Goal: Information Seeking & Learning: Find specific fact

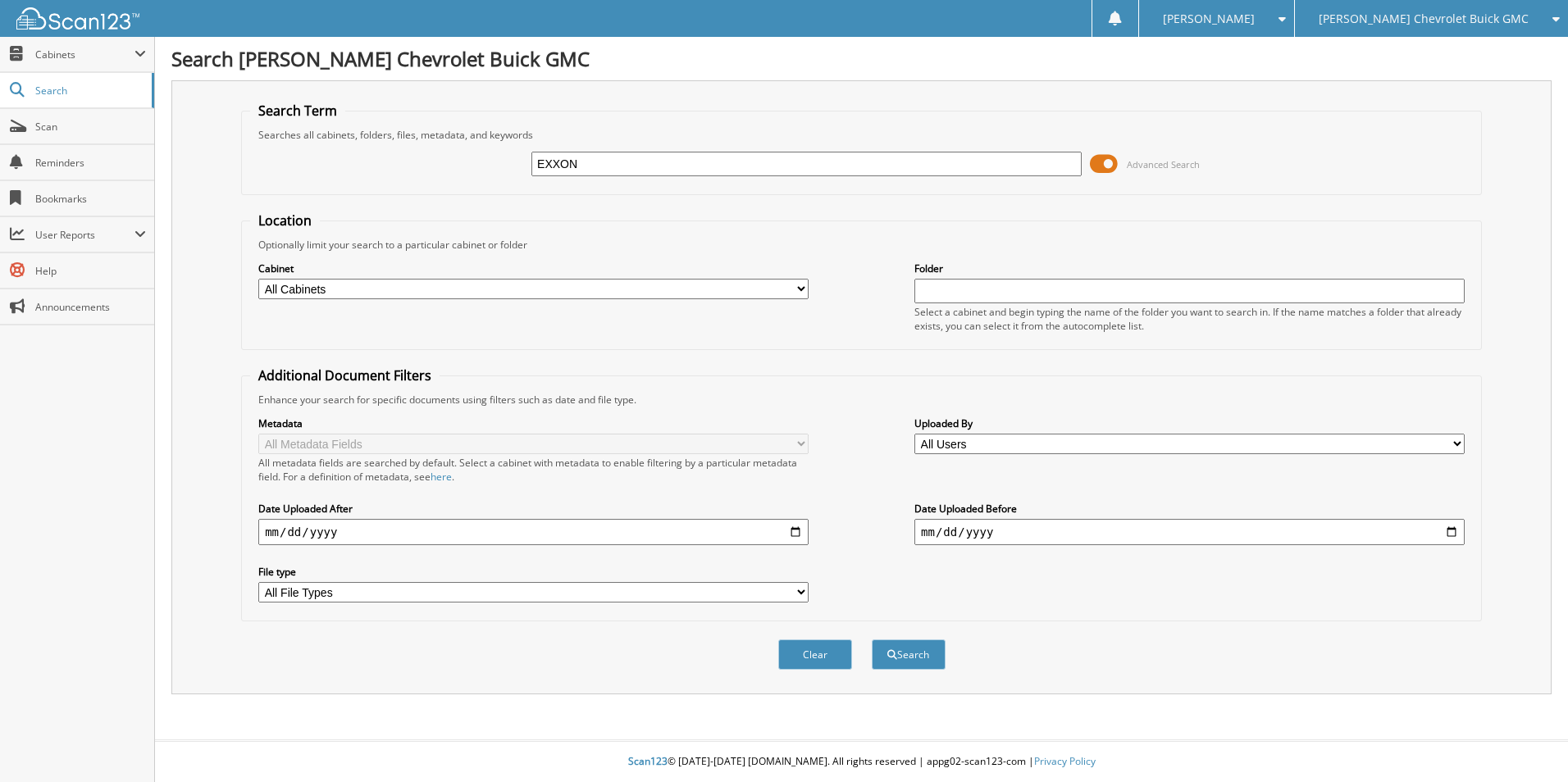
type input "EXXON"
click at [872, 640] on button "Search" at bounding box center [909, 655] width 74 height 31
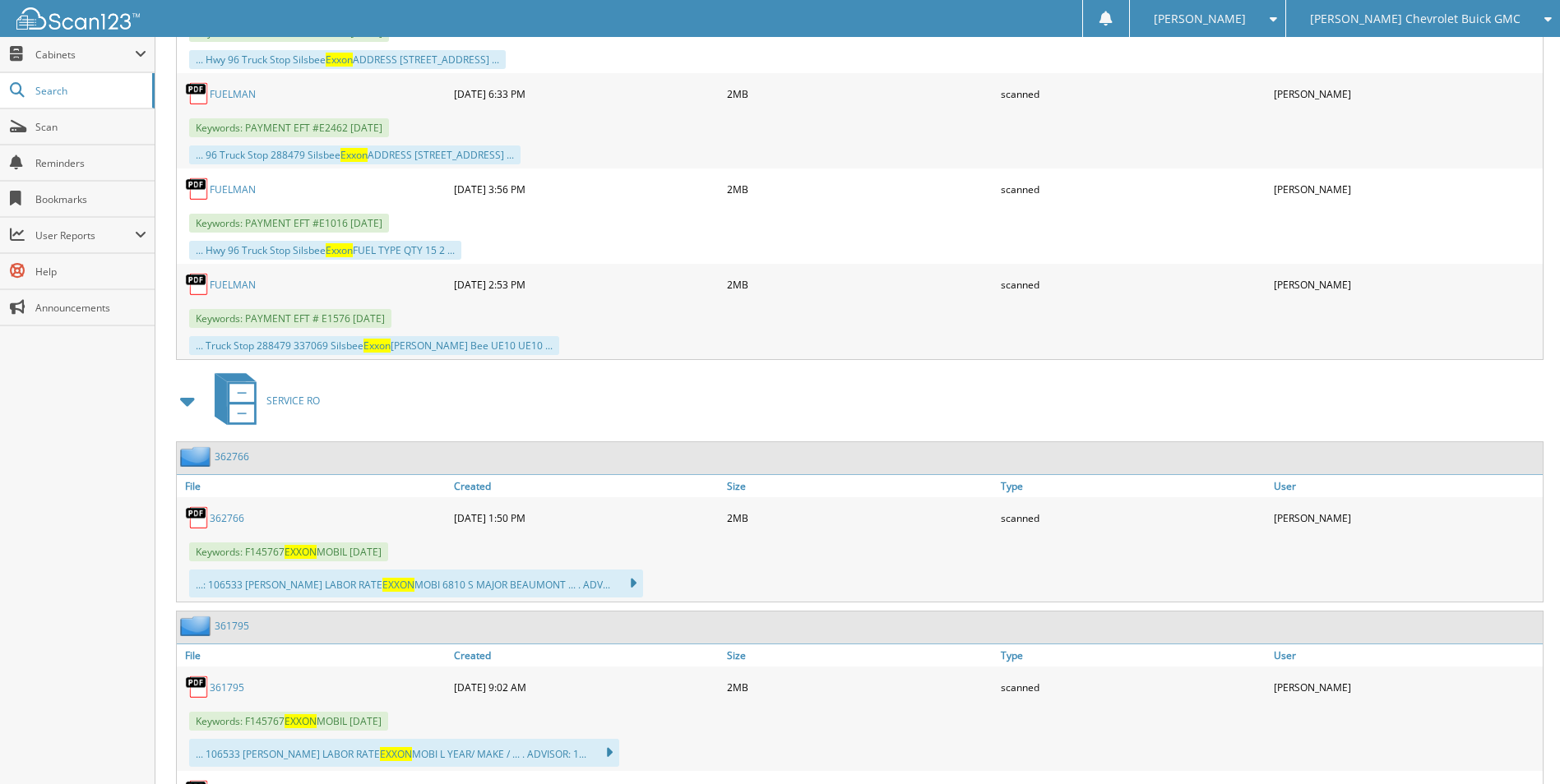
scroll to position [3288, 0]
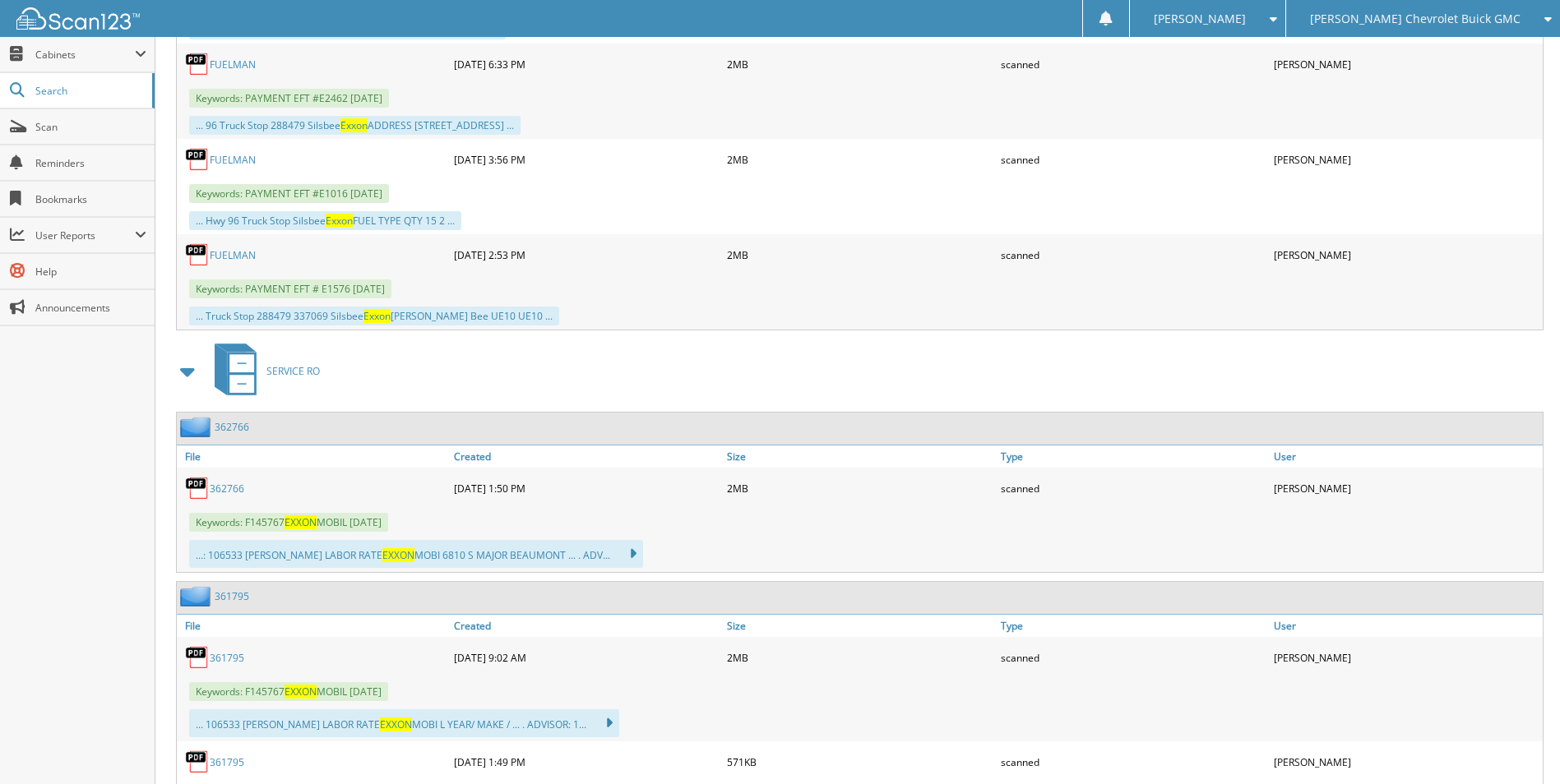
click at [283, 367] on span "SERVICE RO" at bounding box center [293, 371] width 54 height 14
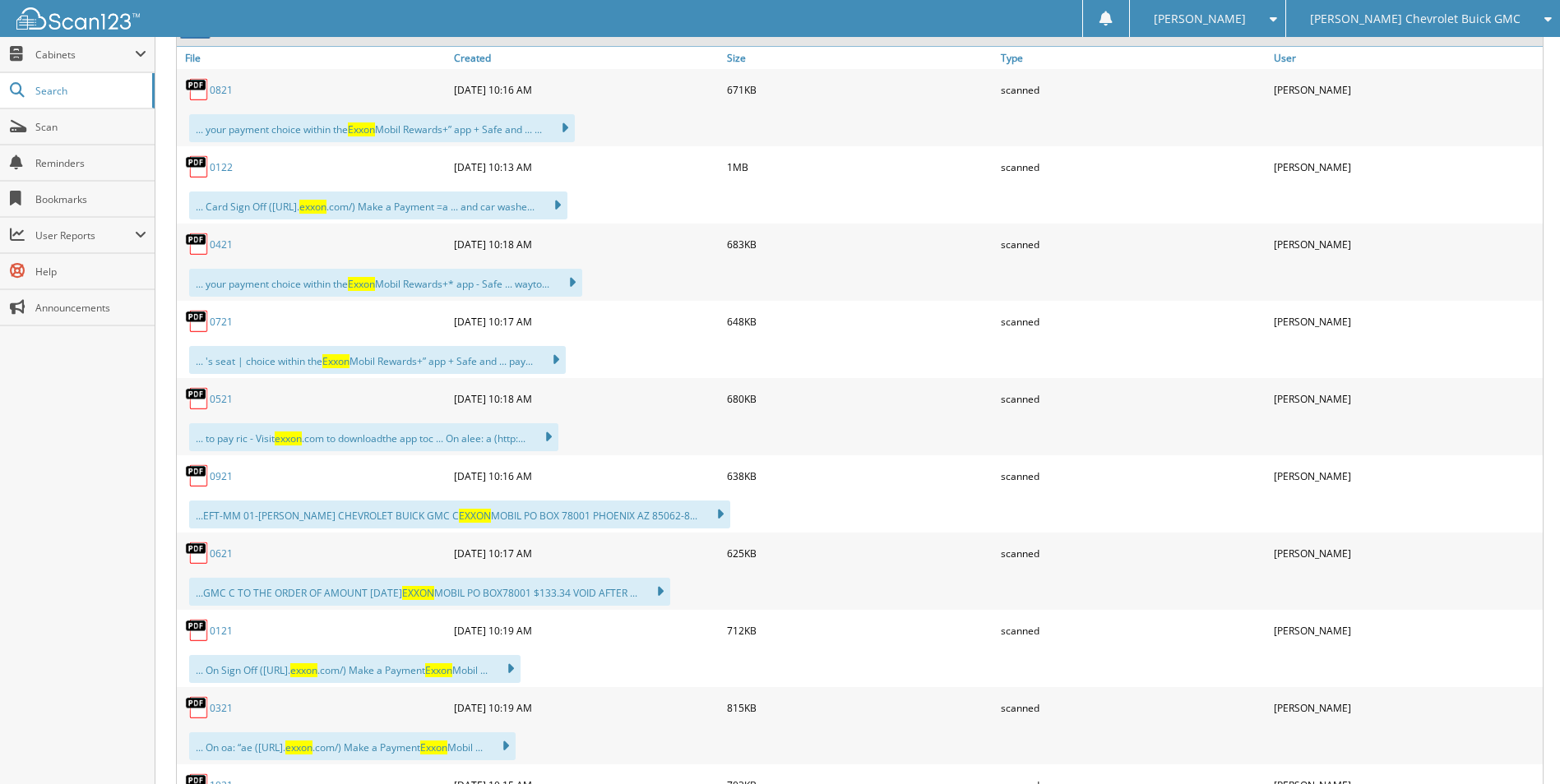
scroll to position [494, 0]
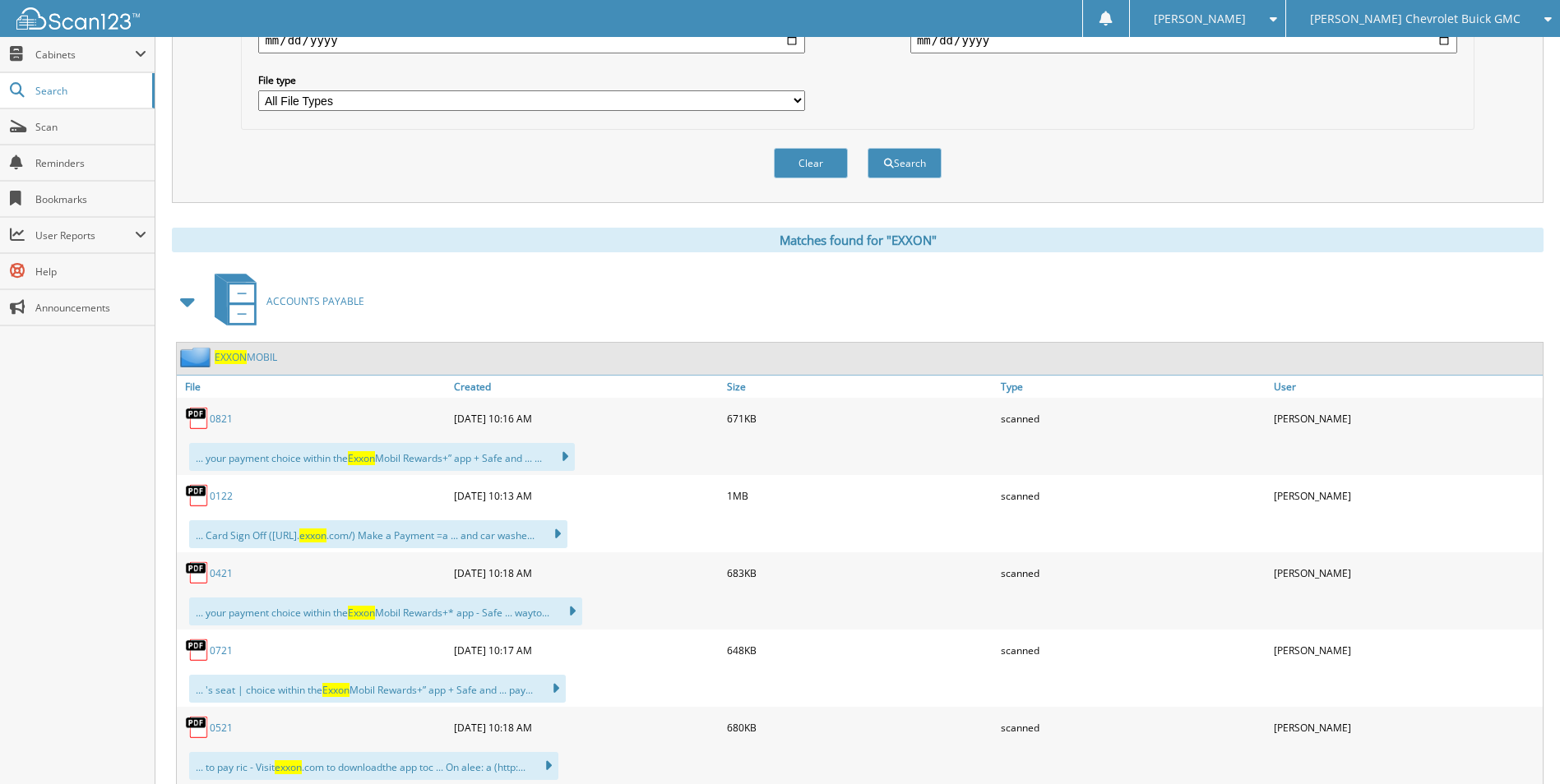
click at [191, 300] on span at bounding box center [188, 302] width 23 height 30
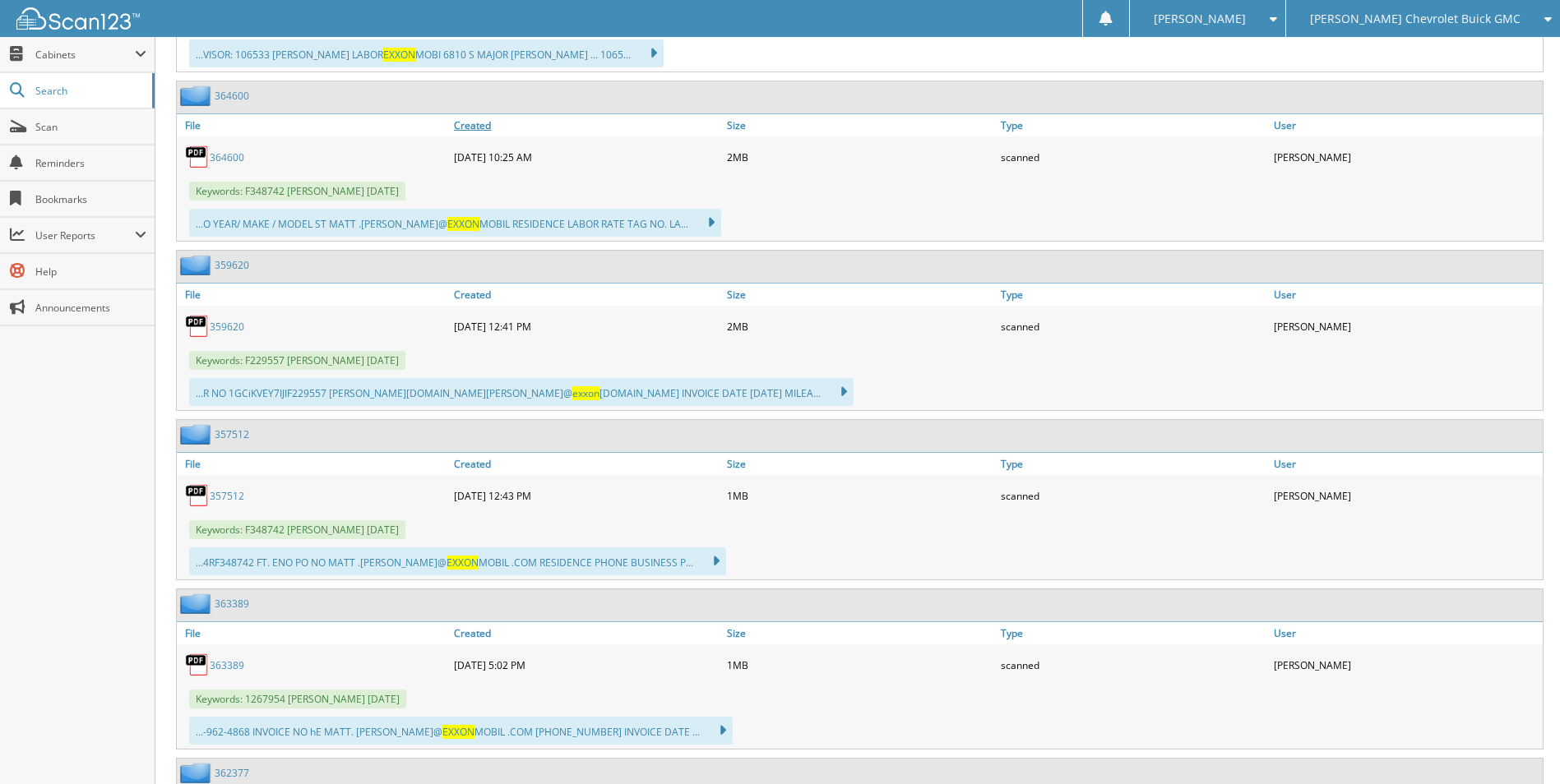
scroll to position [1315, 0]
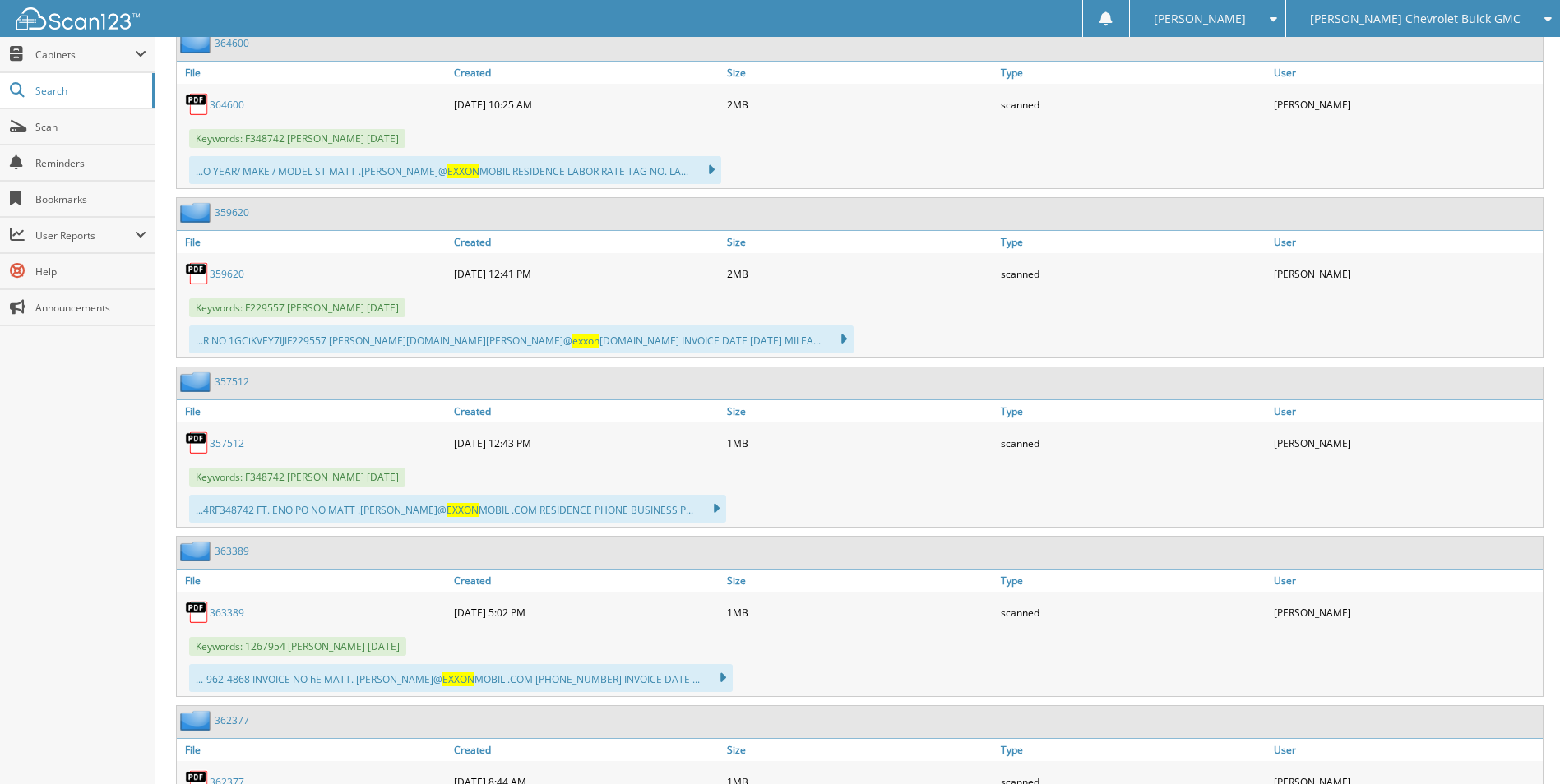
click at [221, 278] on link "359620" at bounding box center [226, 275] width 34 height 14
click at [232, 107] on link "364600" at bounding box center [226, 105] width 34 height 14
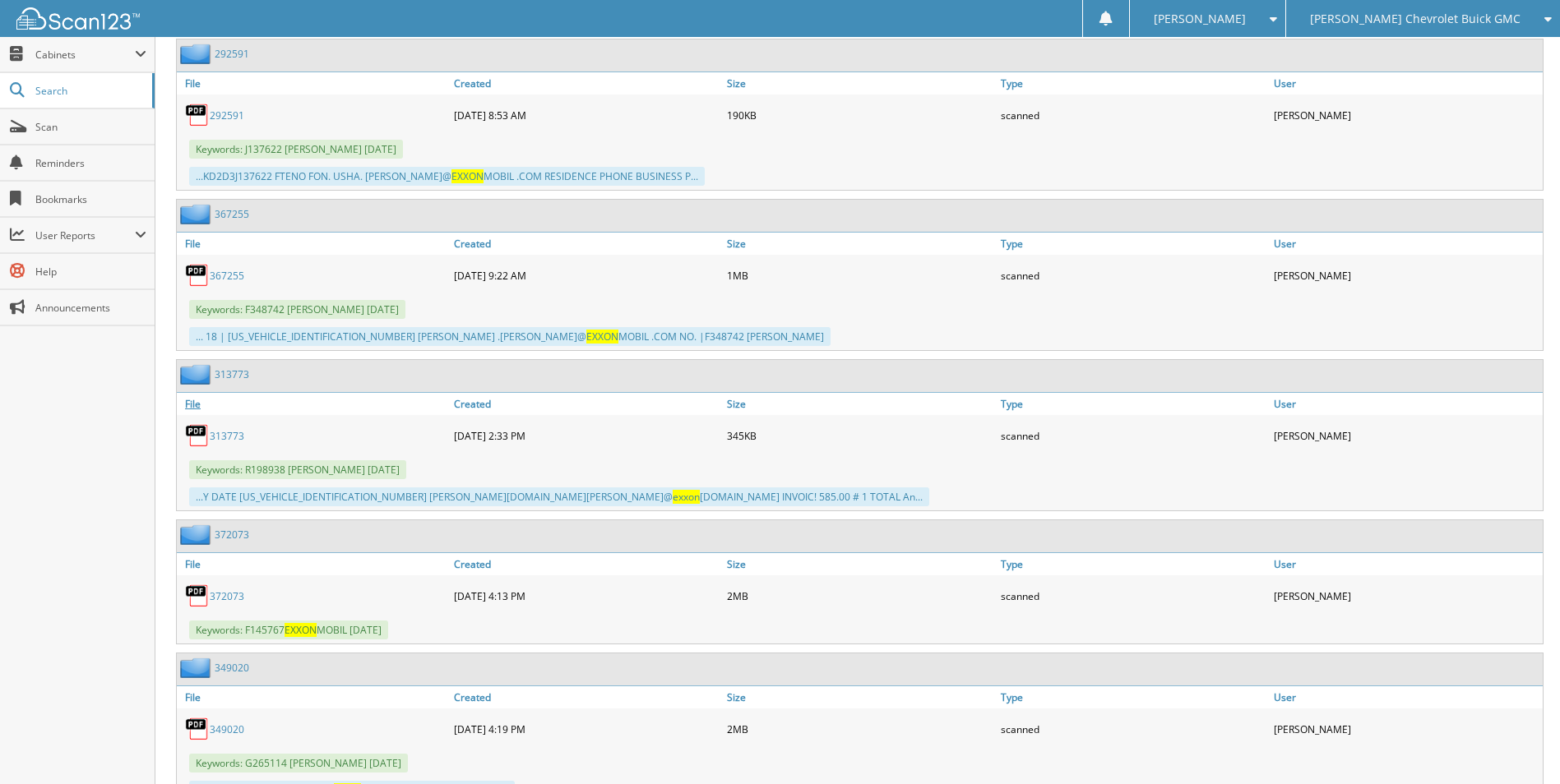
scroll to position [4028, 0]
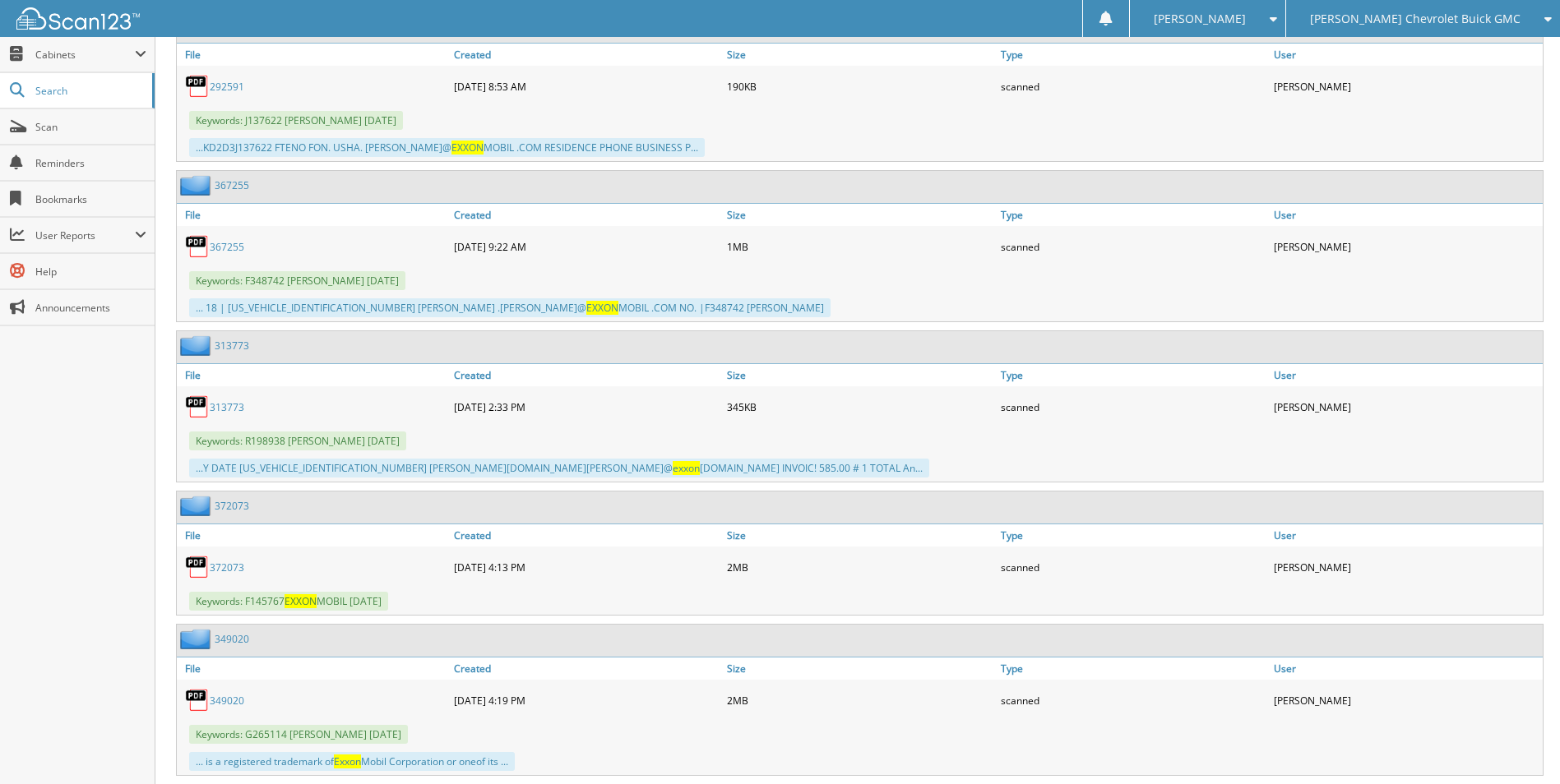
click at [232, 563] on link "372073" at bounding box center [226, 568] width 34 height 14
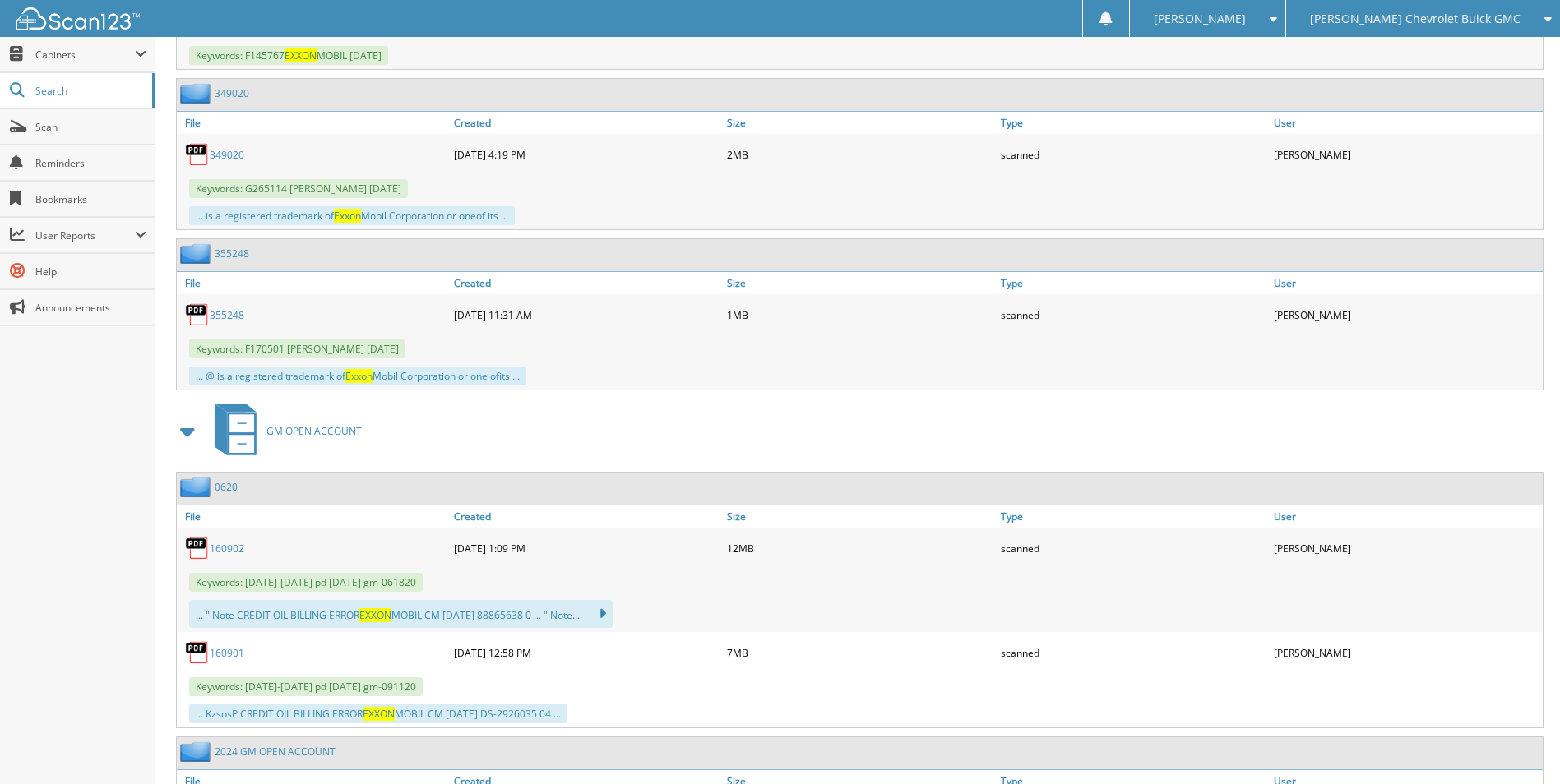
scroll to position [4604, 0]
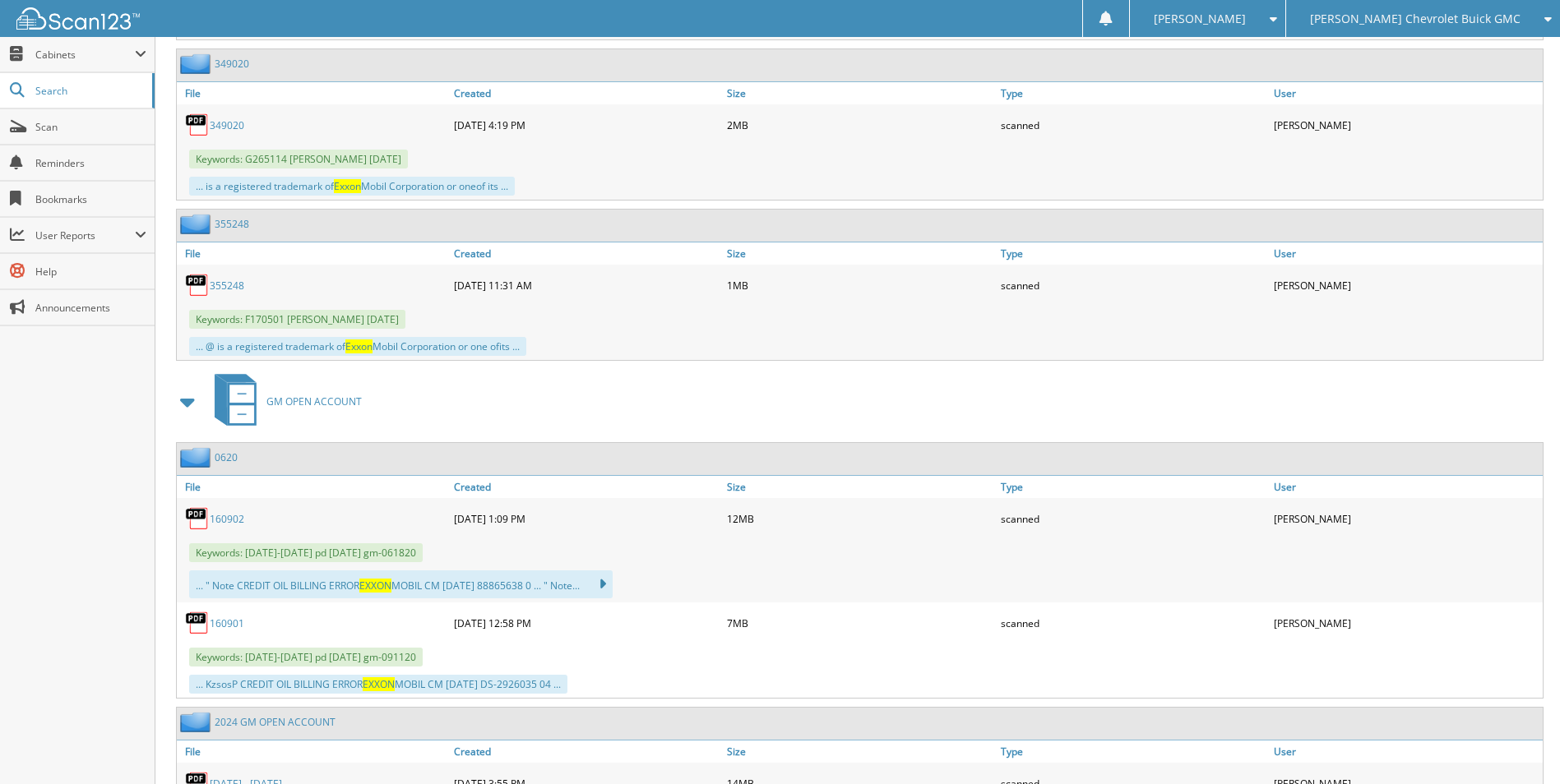
click at [187, 399] on span at bounding box center [188, 402] width 23 height 30
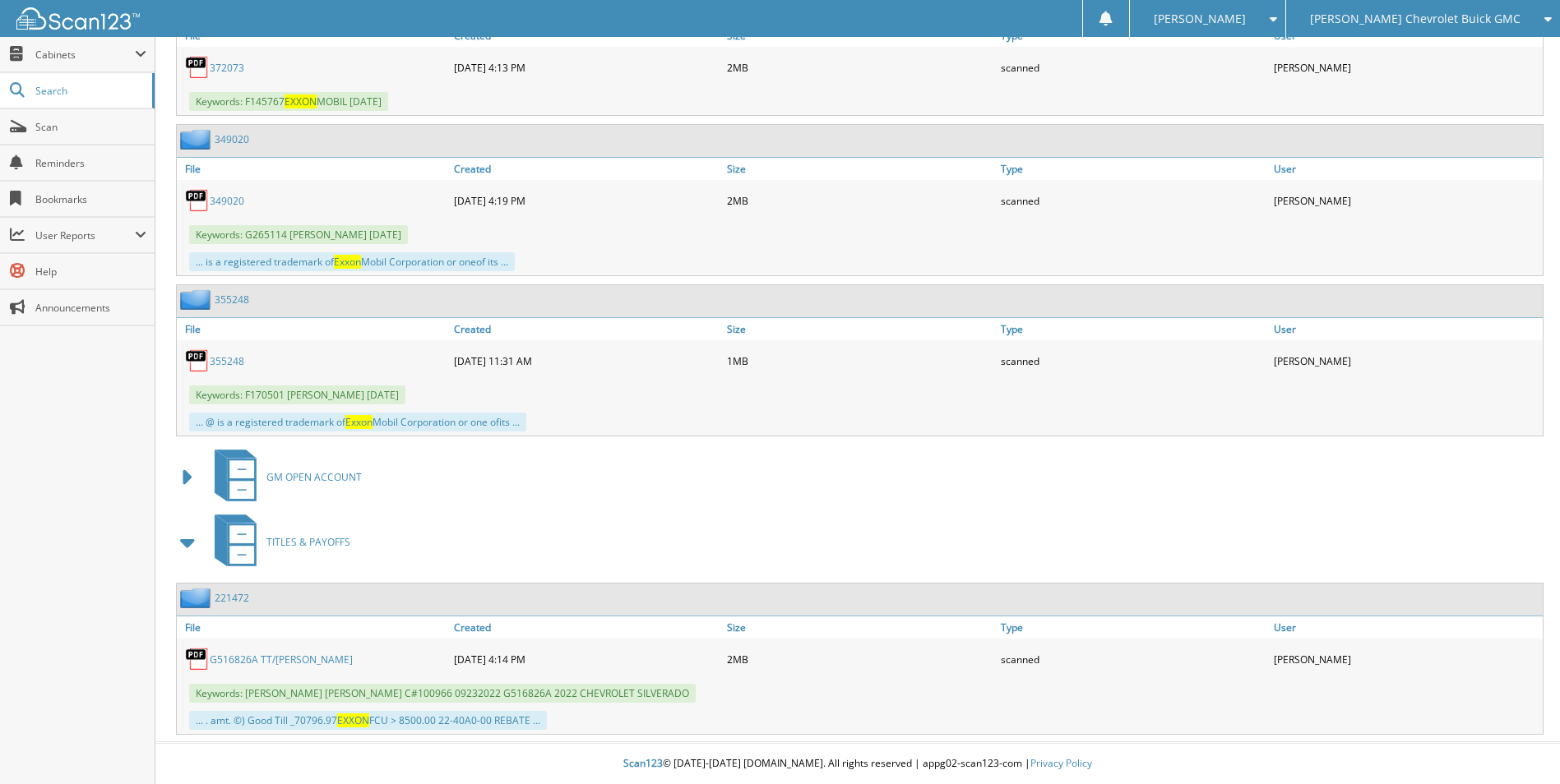
click at [189, 545] on span at bounding box center [188, 543] width 23 height 30
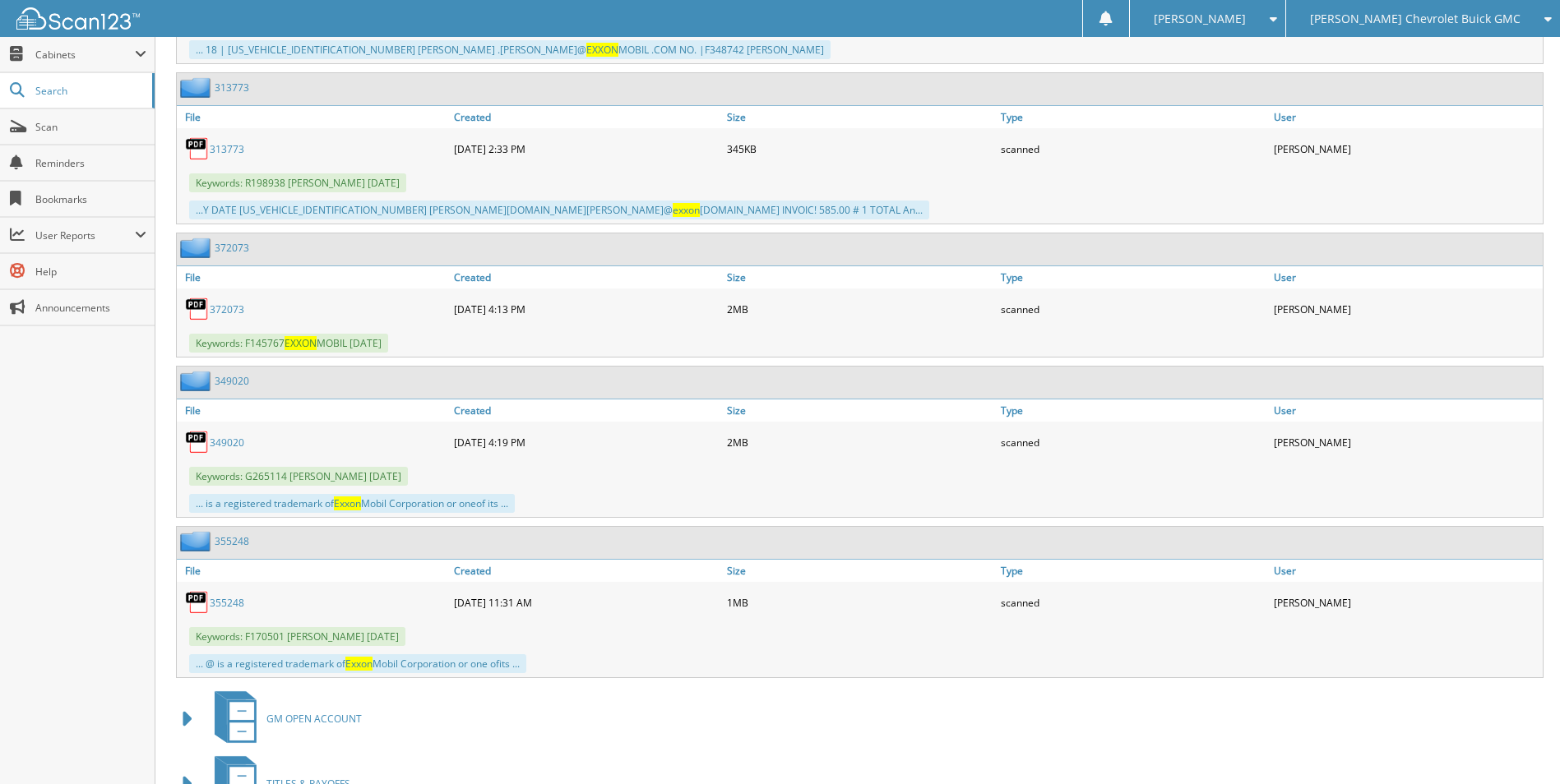
scroll to position [4204, 0]
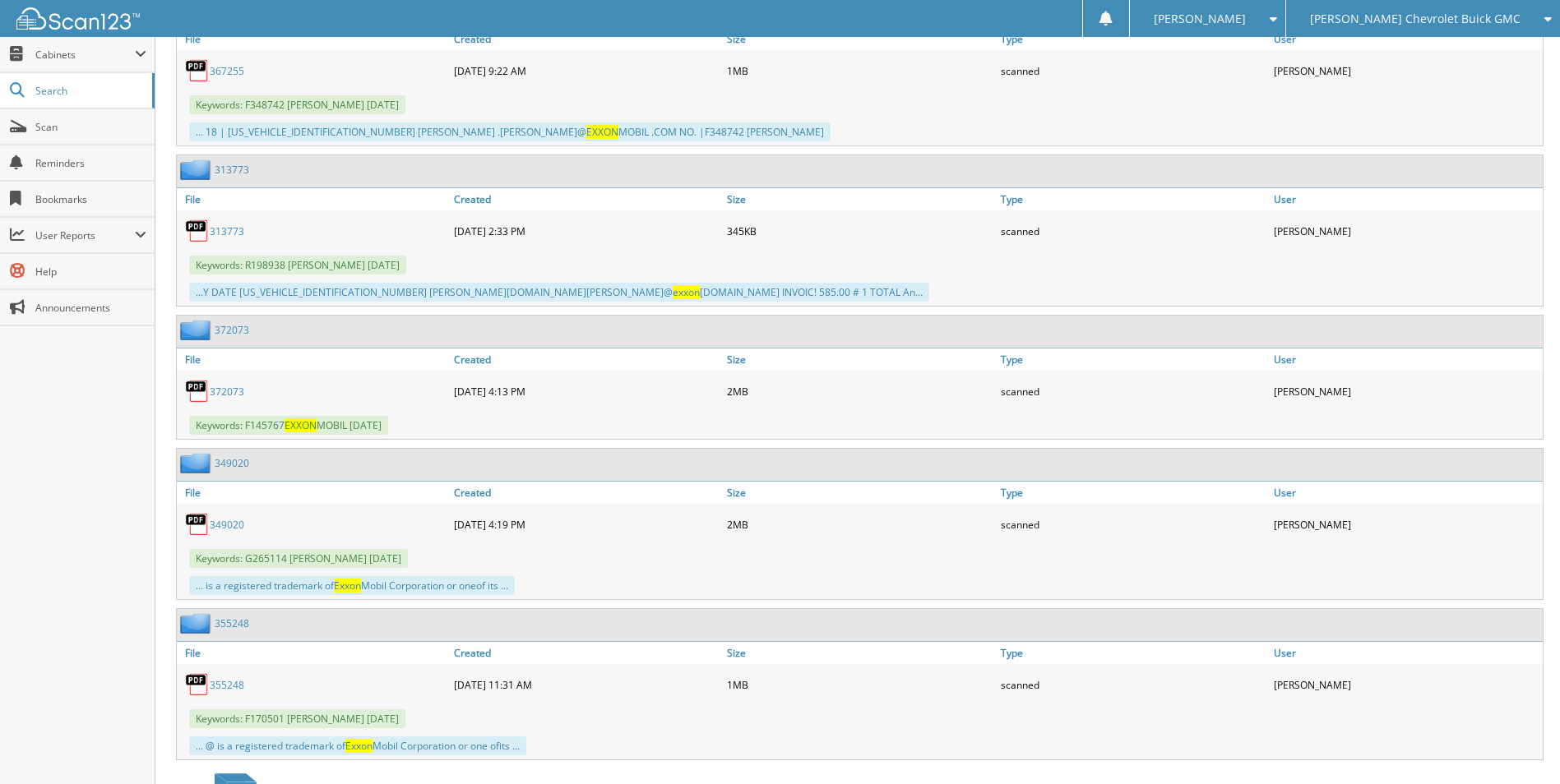
click at [223, 231] on link "313773" at bounding box center [226, 231] width 34 height 14
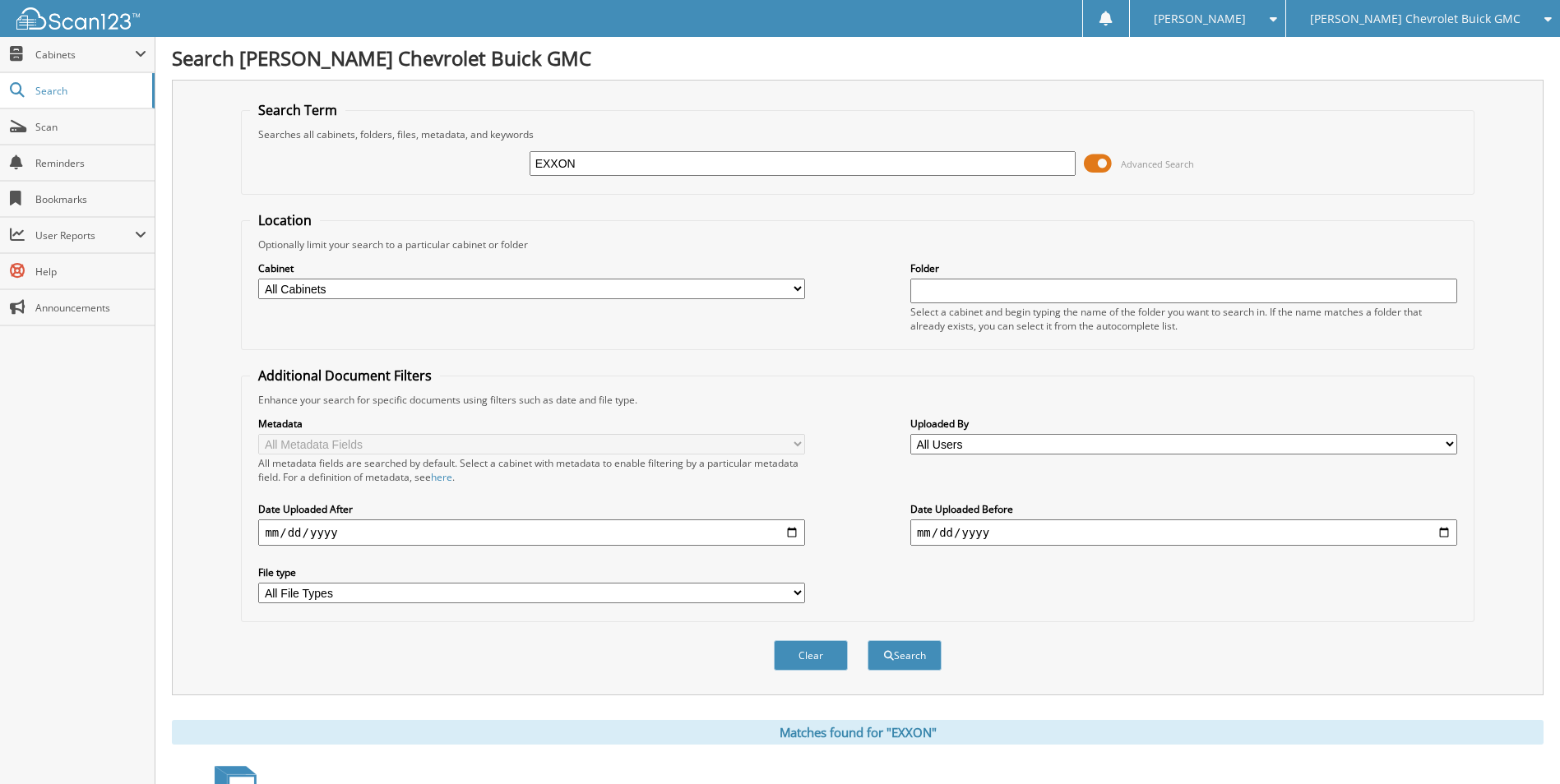
scroll to position [0, 0]
drag, startPoint x: 640, startPoint y: 163, endPoint x: 232, endPoint y: 165, distance: 408.0
click at [233, 163] on div "Search Term Searches all cabinets, folders, files, metadata, and keywords EXXON…" at bounding box center [857, 389] width 1372 height 616
type input "[PERSON_NAME]"
click at [868, 641] on button "Search" at bounding box center [905, 656] width 74 height 31
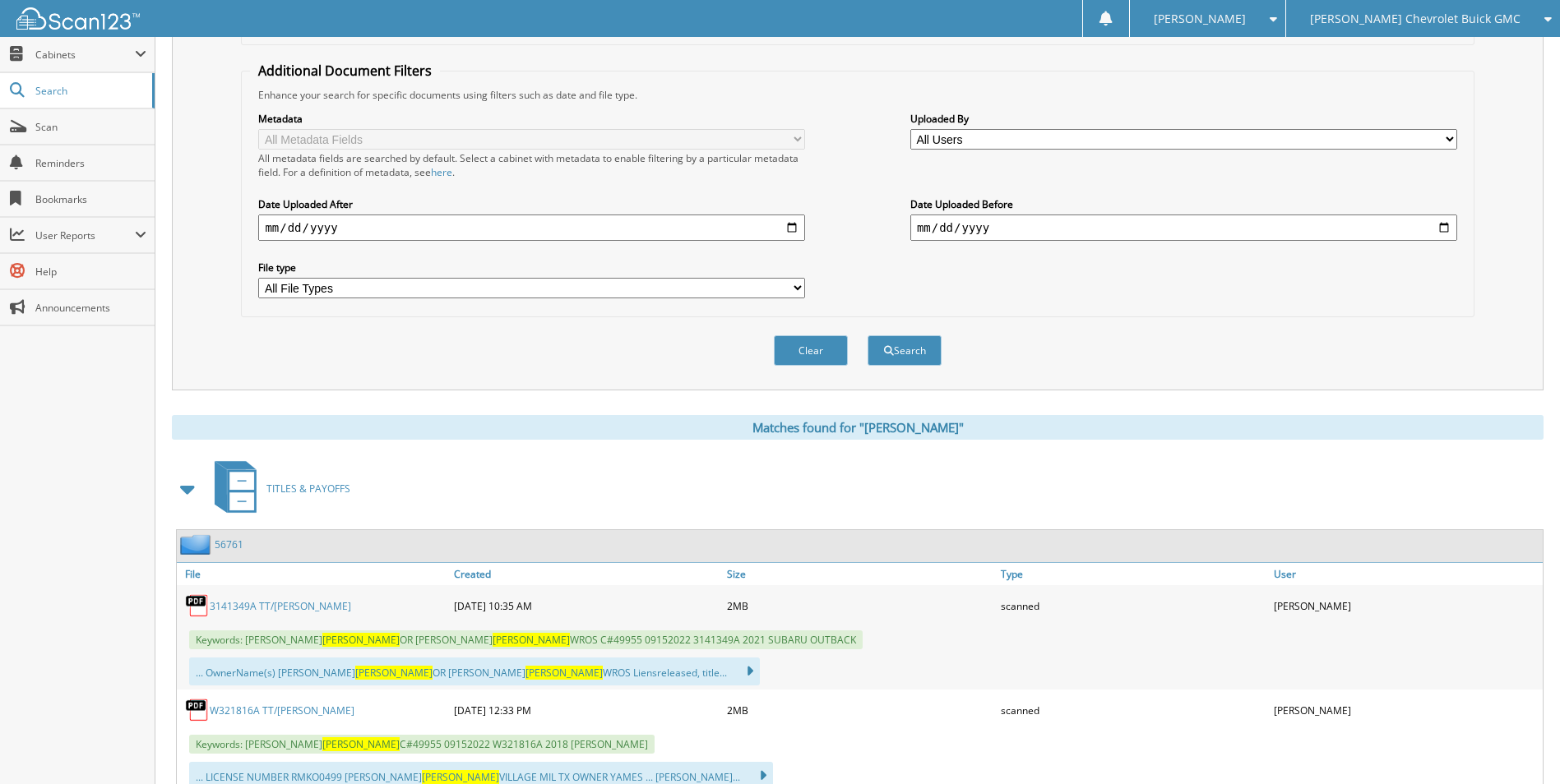
scroll to position [329, 0]
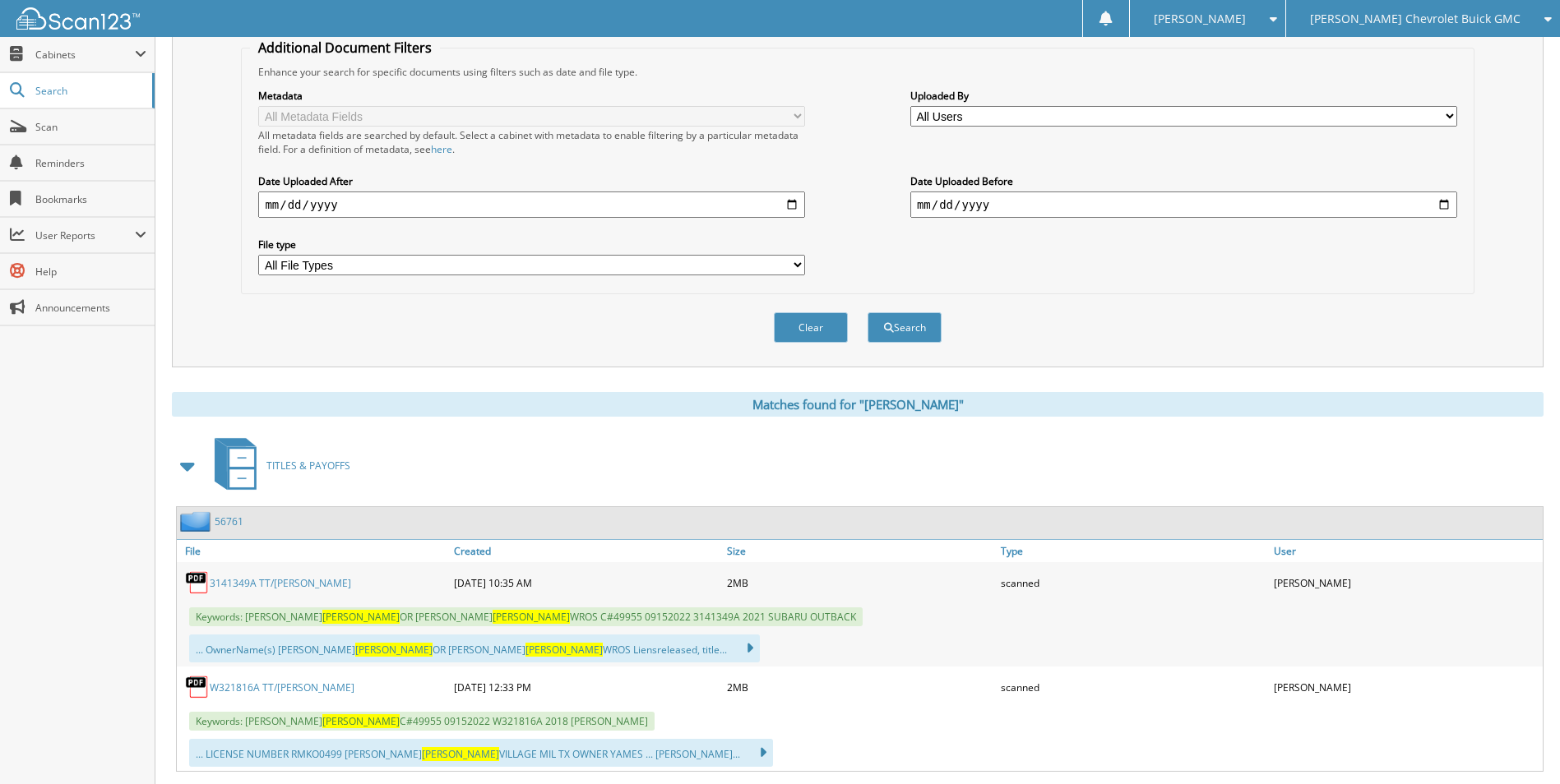
click at [191, 458] on span at bounding box center [188, 466] width 23 height 30
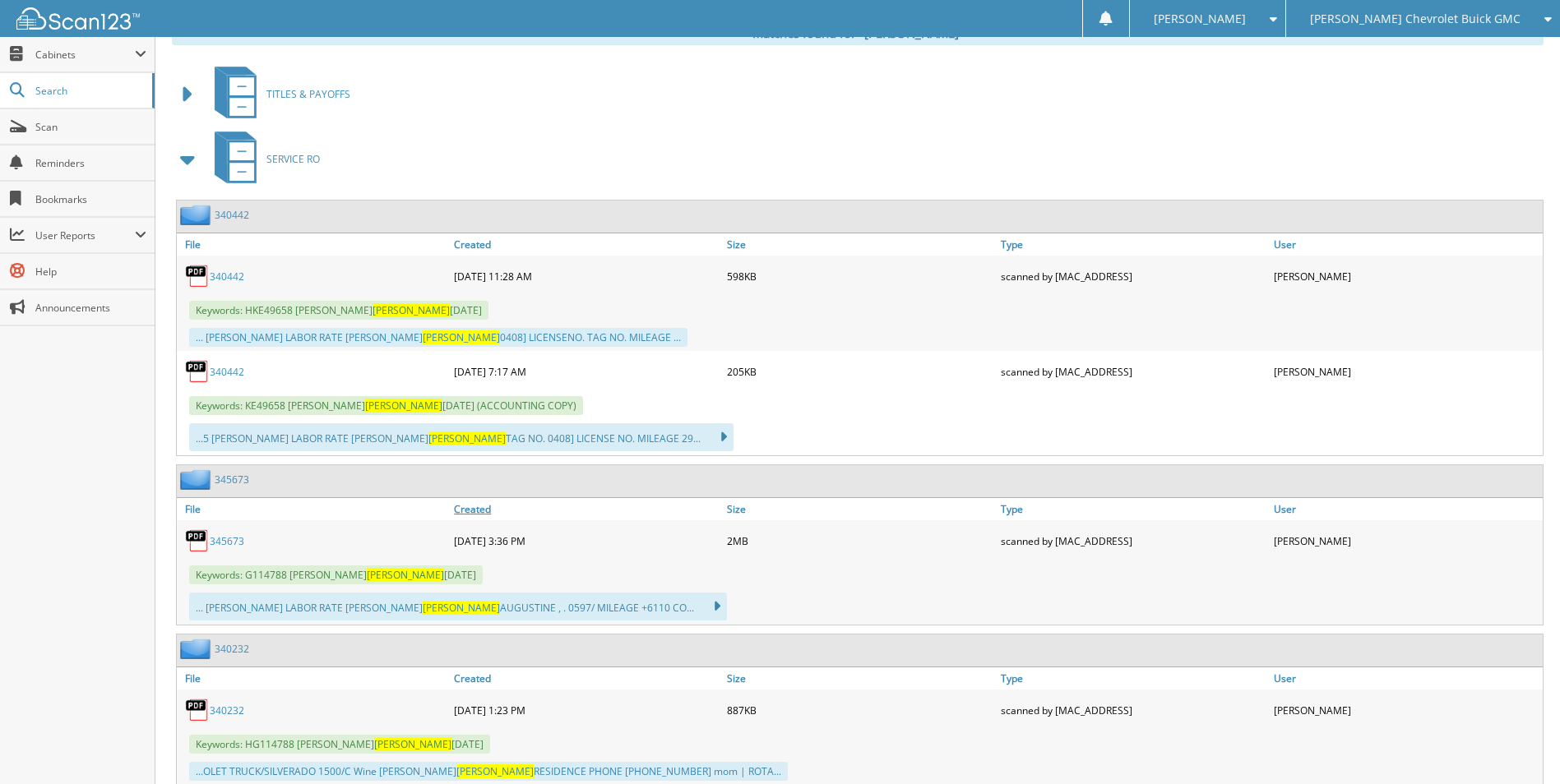
scroll to position [575, 0]
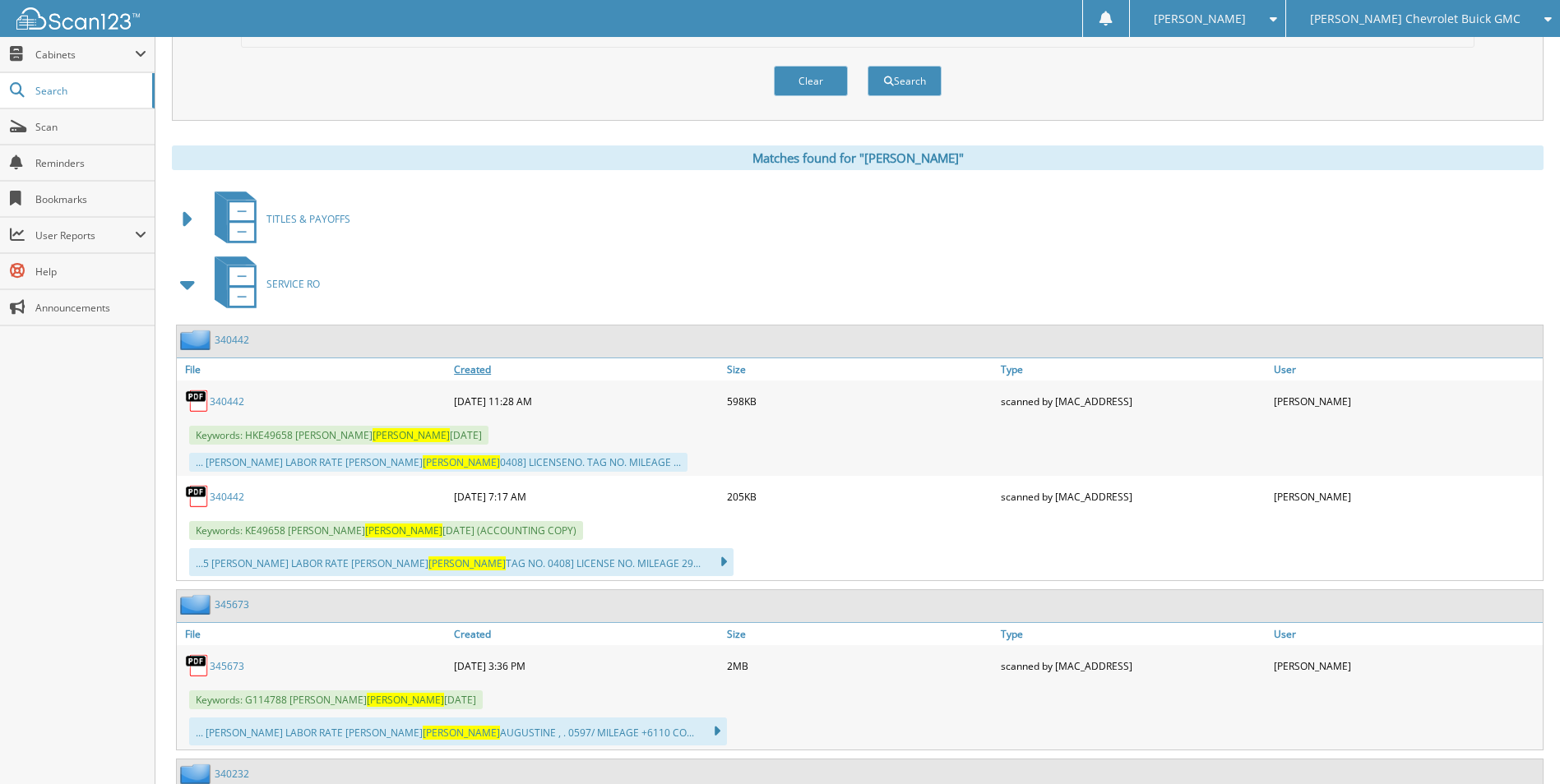
click at [485, 369] on link "Created" at bounding box center [586, 369] width 273 height 22
click at [462, 365] on link "Created" at bounding box center [586, 369] width 273 height 22
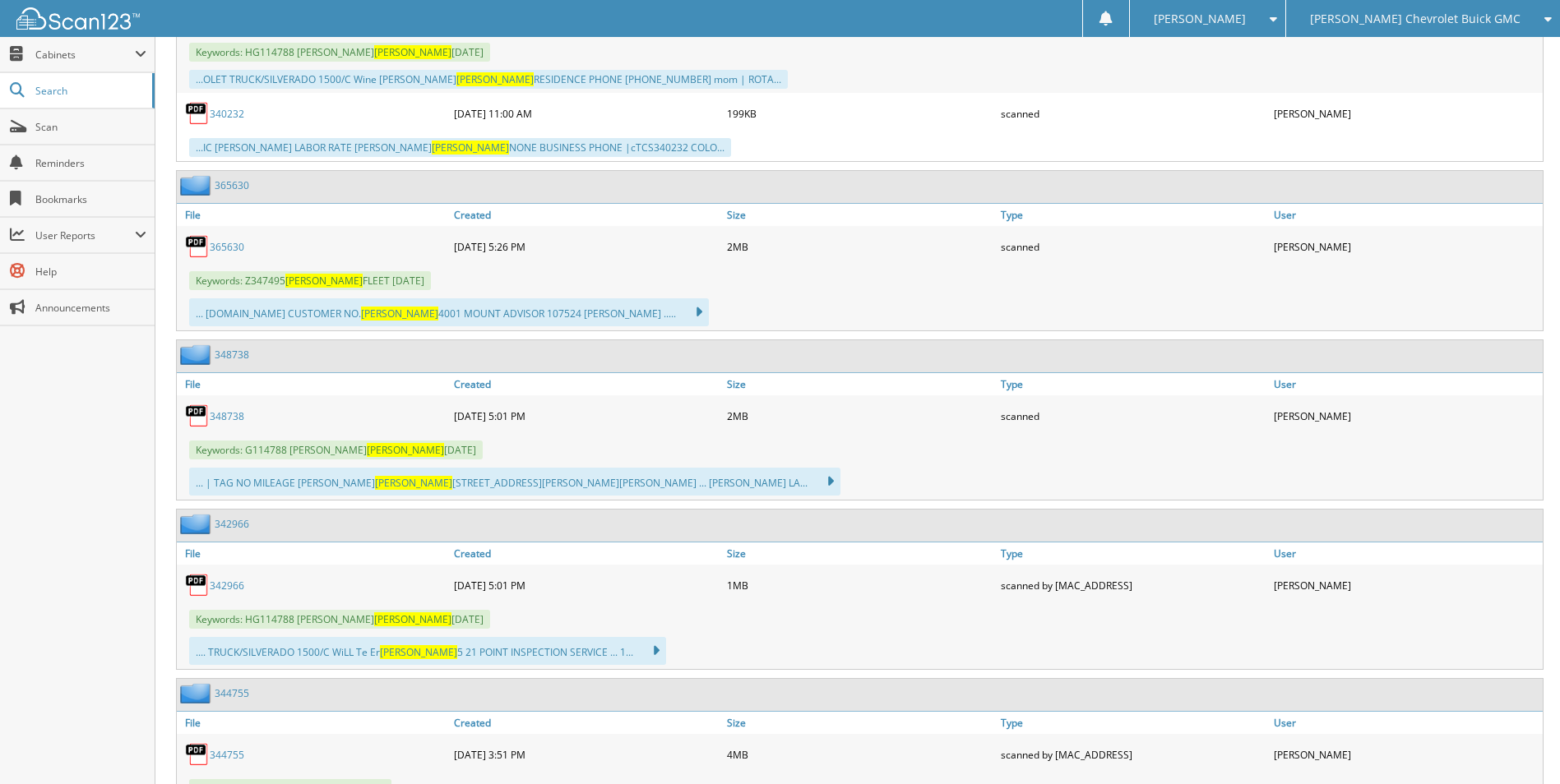
scroll to position [1397, 0]
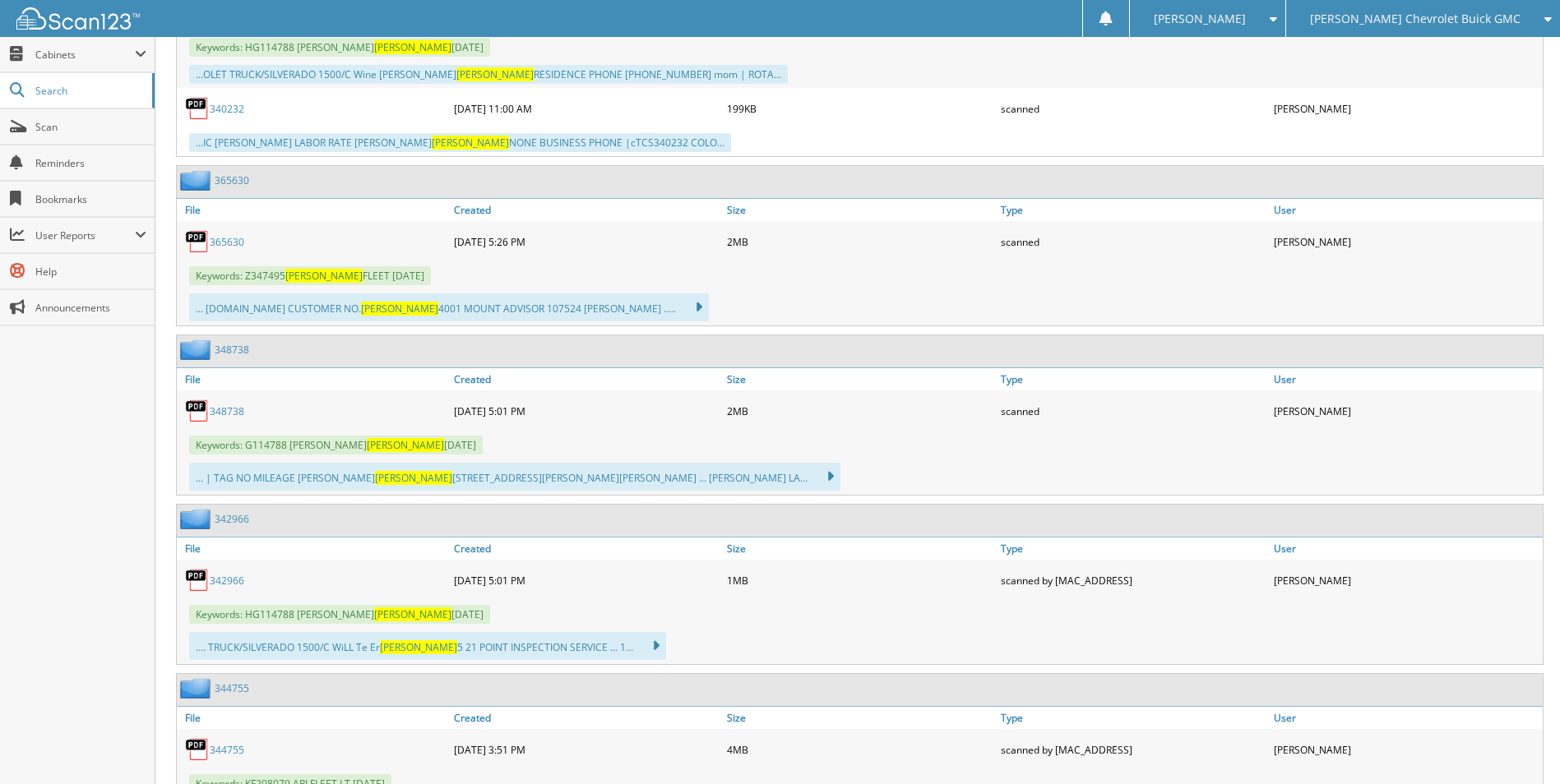
click at [237, 244] on link "365630" at bounding box center [226, 242] width 34 height 14
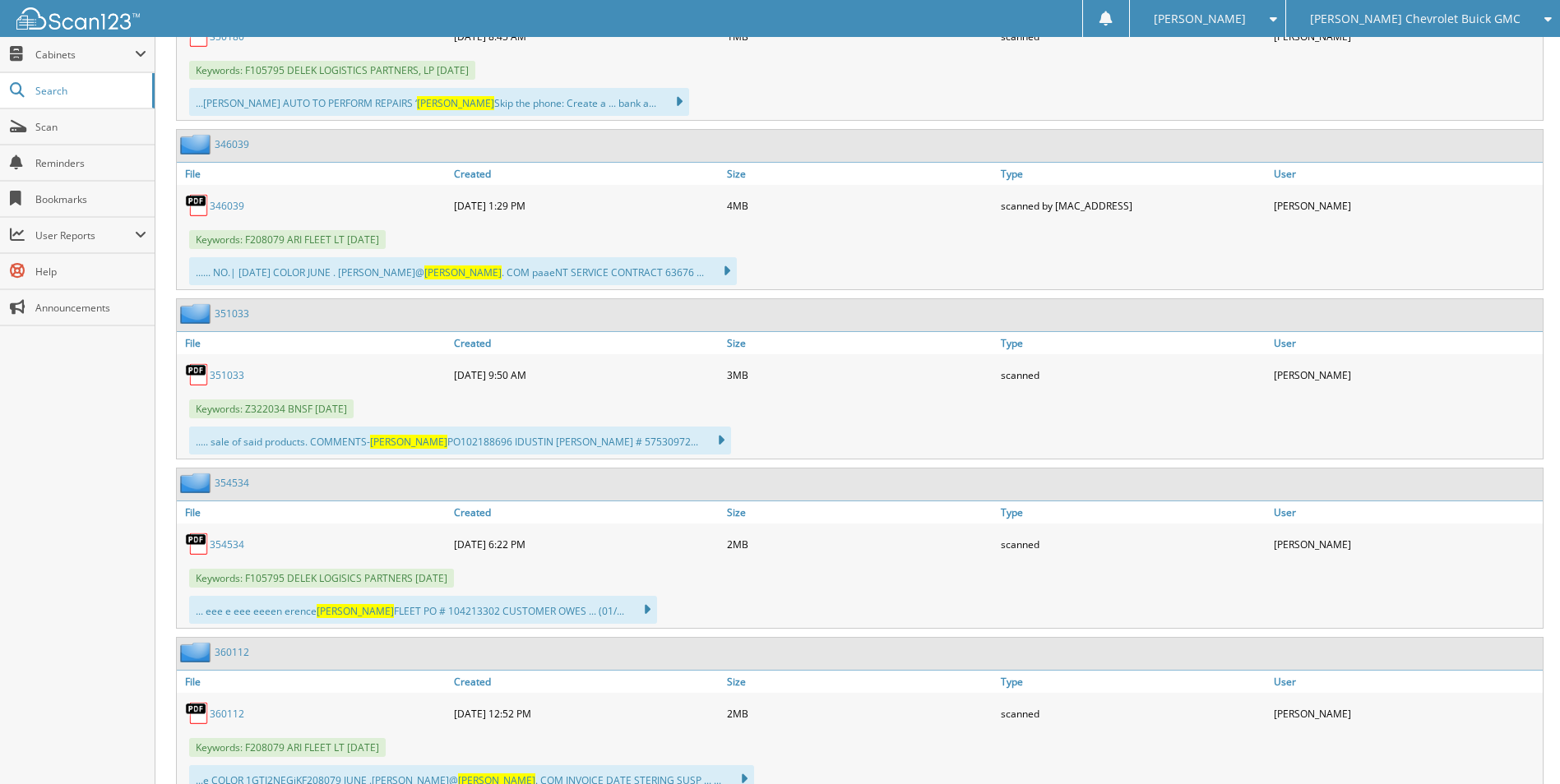
scroll to position [2548, 0]
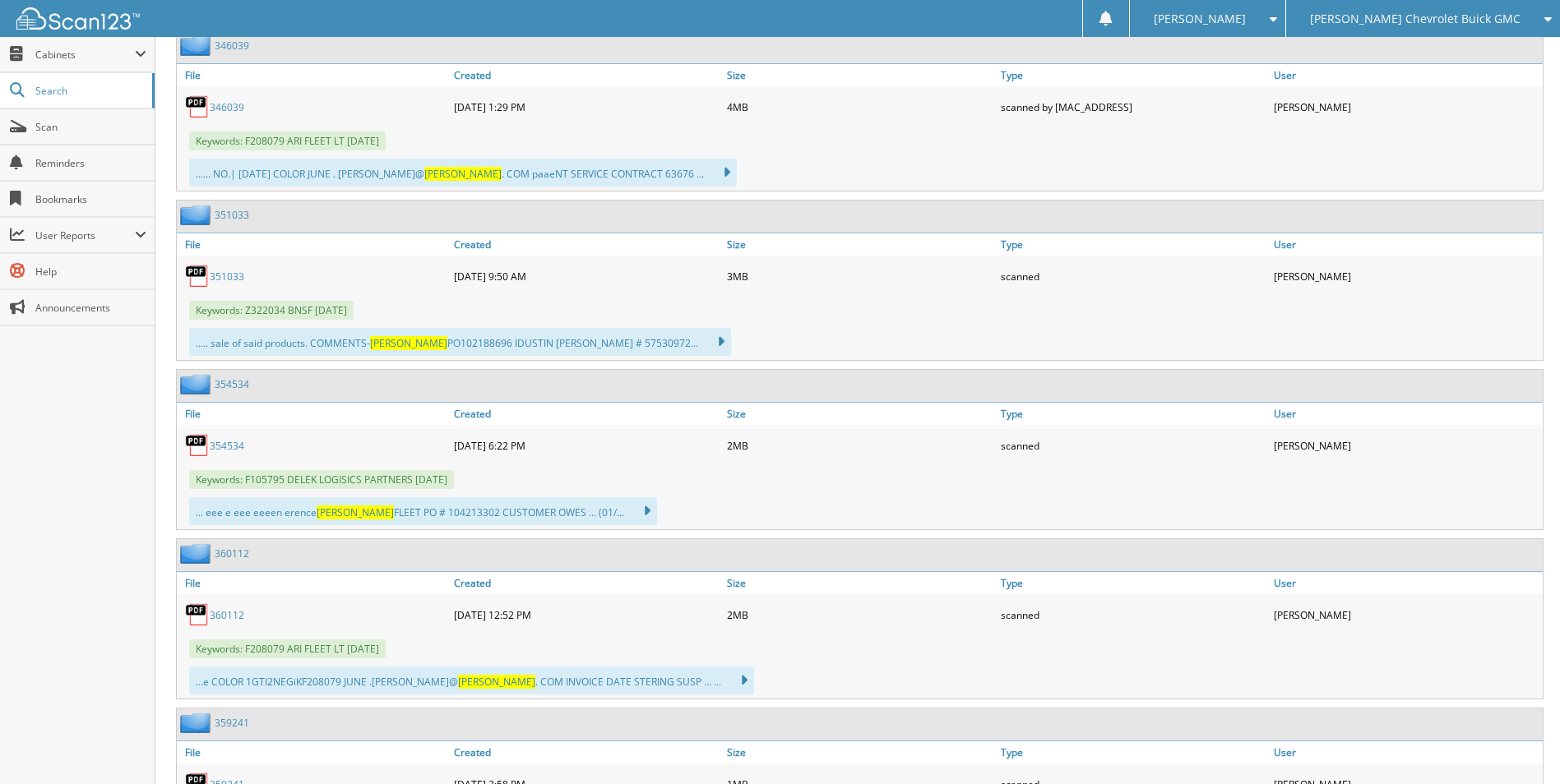
click at [229, 448] on link "354534" at bounding box center [226, 446] width 34 height 14
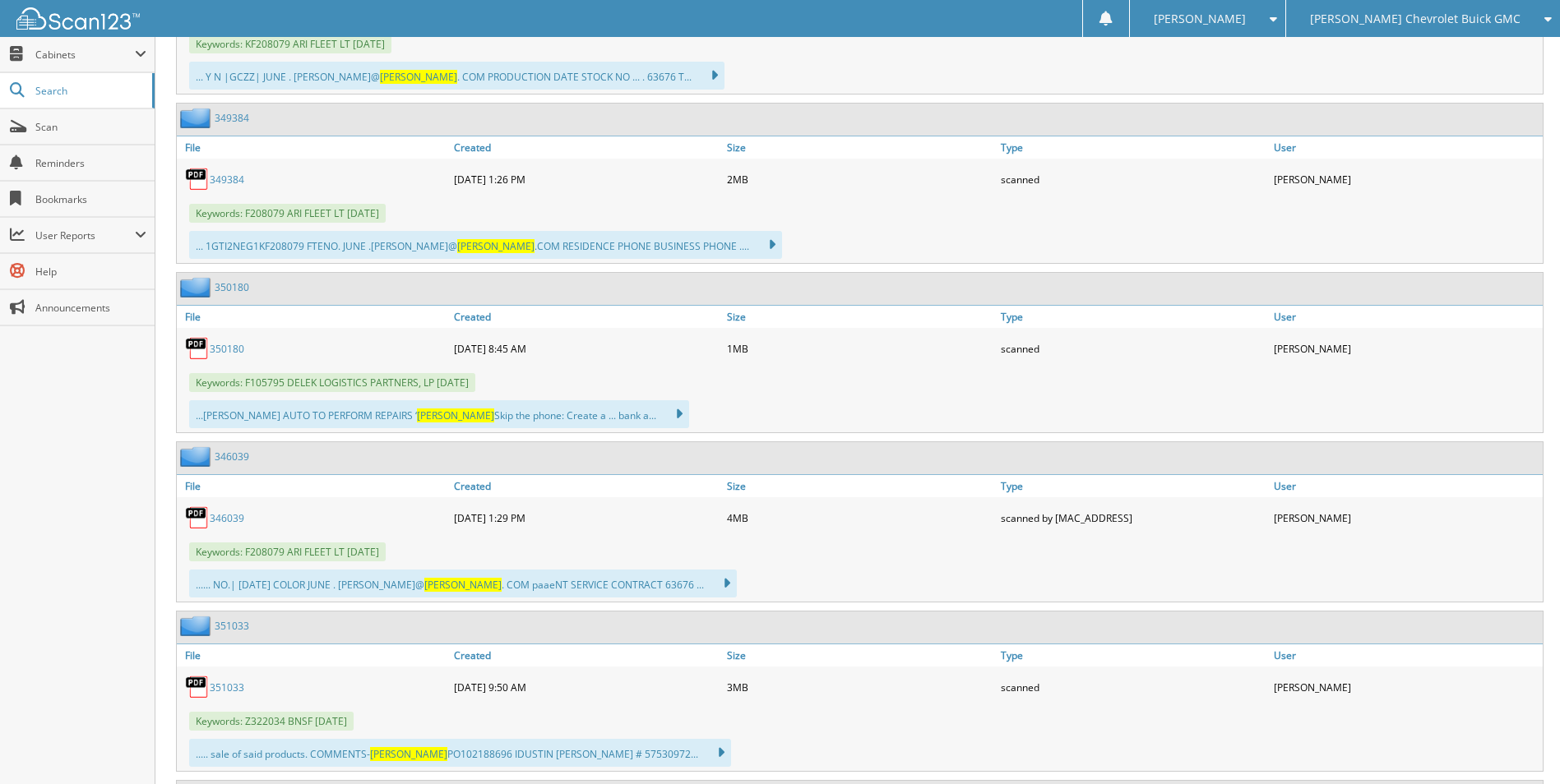
scroll to position [1645, 0]
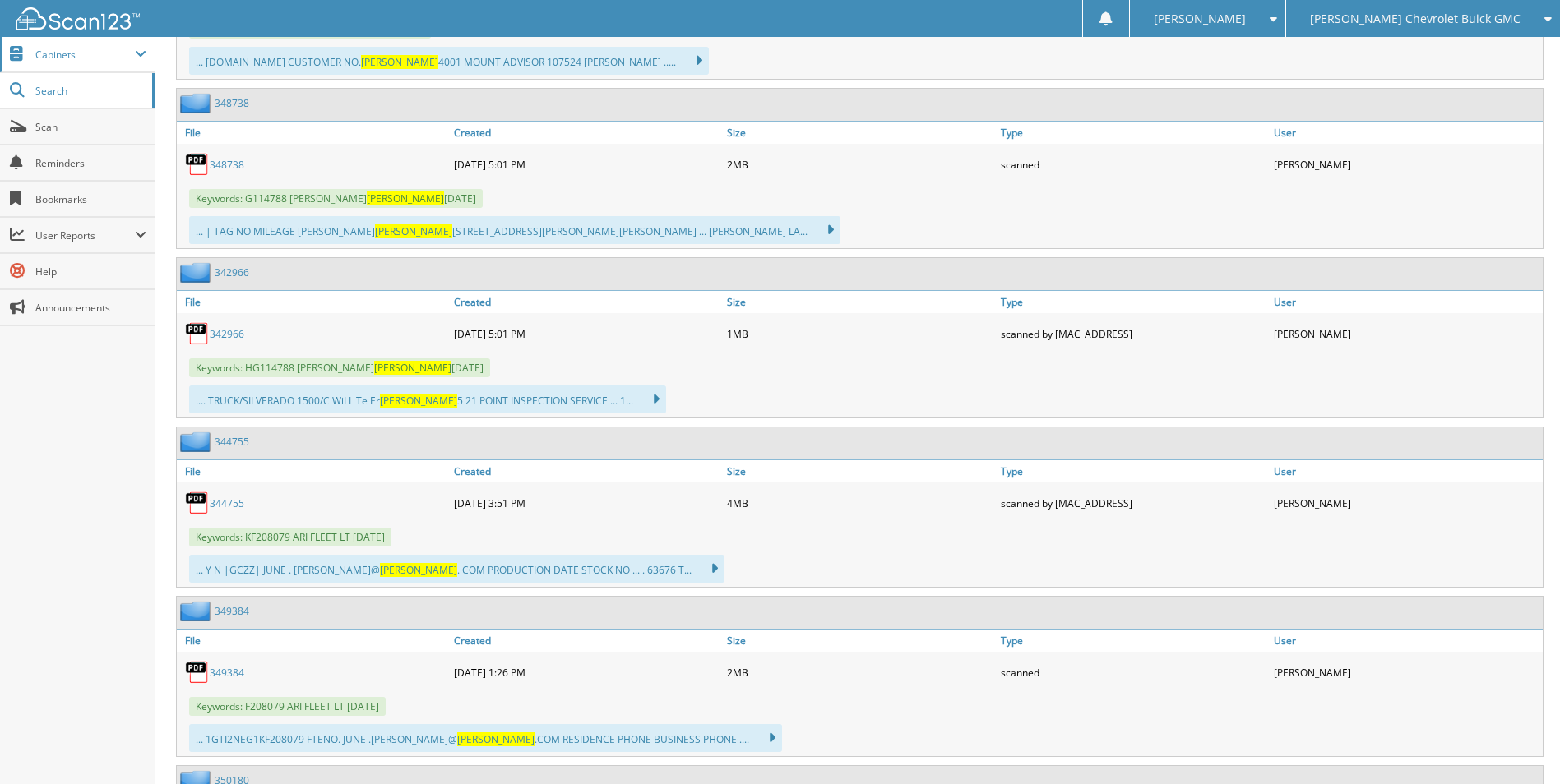
click at [91, 49] on span "Cabinets" at bounding box center [85, 55] width 99 height 14
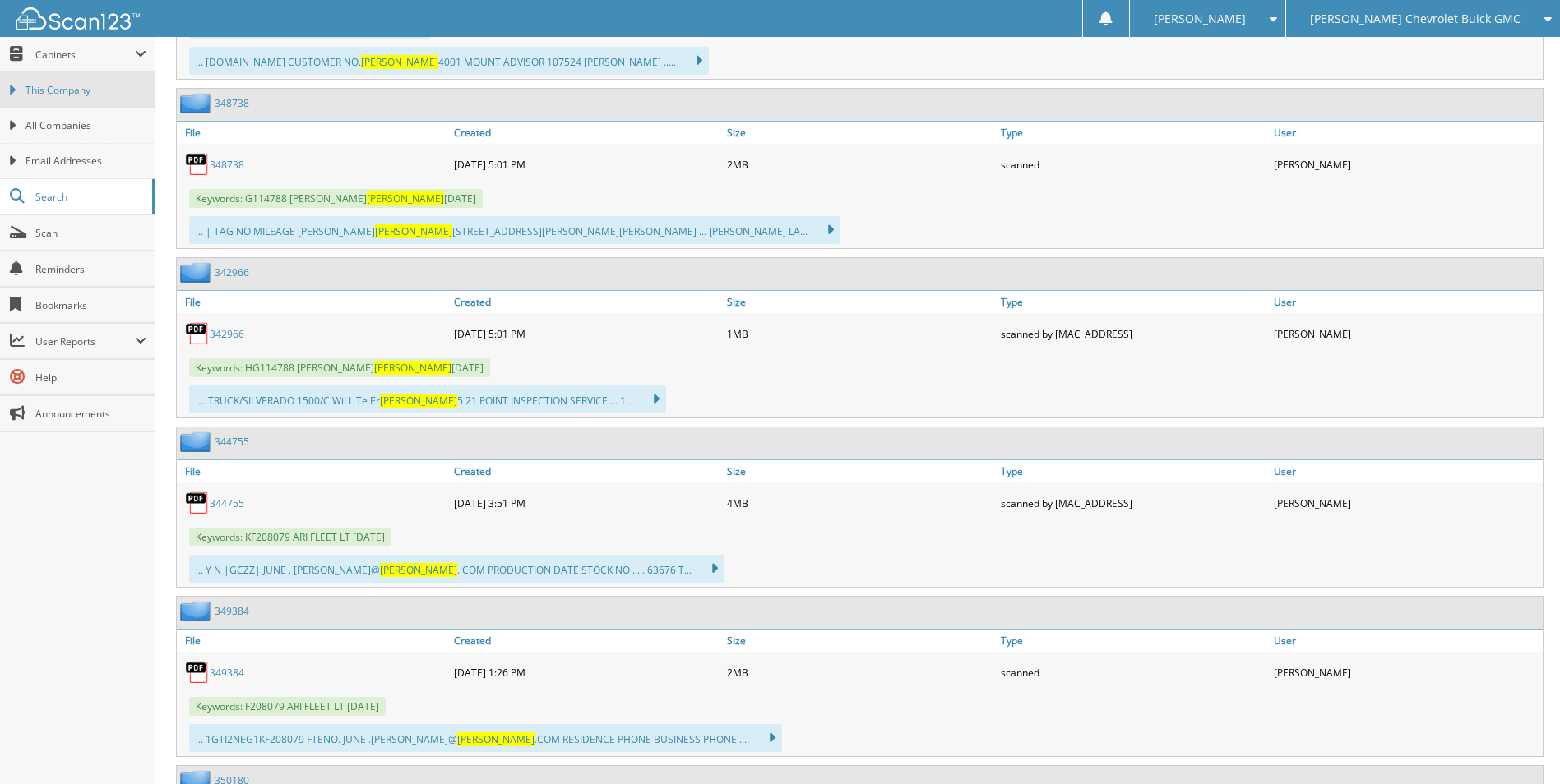
click at [90, 93] on span "This Company" at bounding box center [85, 90] width 121 height 15
